Goal: Information Seeking & Learning: Learn about a topic

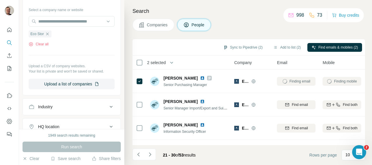
scroll to position [83, 0]
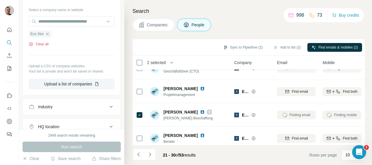
click at [46, 43] on button "Clear all" at bounding box center [39, 44] width 20 height 5
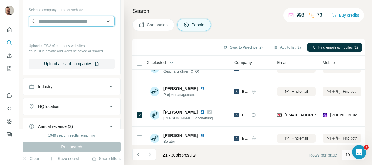
click at [65, 18] on input "text" at bounding box center [72, 21] width 86 height 11
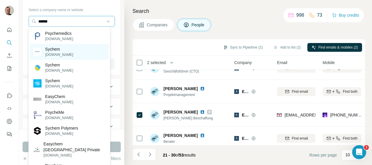
type input "******"
click at [55, 51] on p "Sychem" at bounding box center [59, 49] width 28 height 6
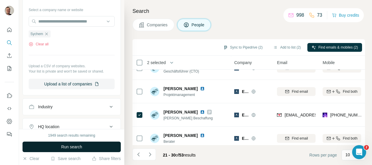
click at [98, 143] on button "Run search" at bounding box center [72, 147] width 98 height 11
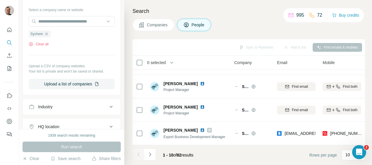
scroll to position [161, 0]
click at [150, 154] on icon "Navigate to next page" at bounding box center [150, 154] width 6 height 6
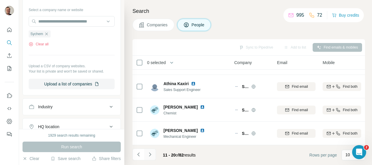
click at [149, 155] on icon "Navigate to next page" at bounding box center [150, 154] width 6 height 6
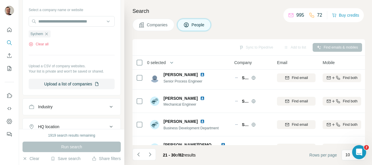
scroll to position [0, 0]
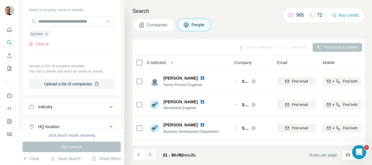
click at [148, 155] on icon "Navigate to next page" at bounding box center [150, 154] width 6 height 6
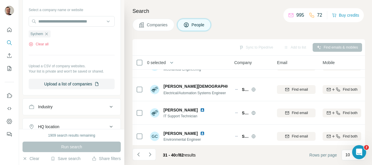
scroll to position [161, 0]
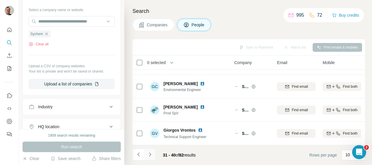
click at [149, 154] on icon "Navigate to next page" at bounding box center [150, 154] width 6 height 6
click at [150, 153] on icon "Navigate to next page" at bounding box center [150, 154] width 6 height 6
click at [153, 154] on button "Navigate to next page" at bounding box center [150, 155] width 12 height 12
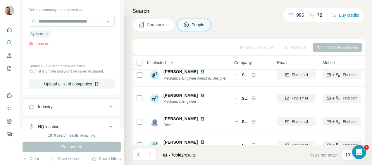
scroll to position [0, 0]
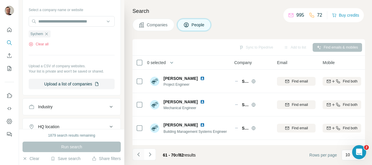
click at [136, 156] on icon "Navigate to previous page" at bounding box center [139, 154] width 6 height 6
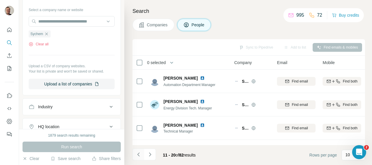
click at [136, 156] on icon "Navigate to previous page" at bounding box center [139, 154] width 6 height 6
